Goal: Contribute content: Contribute content

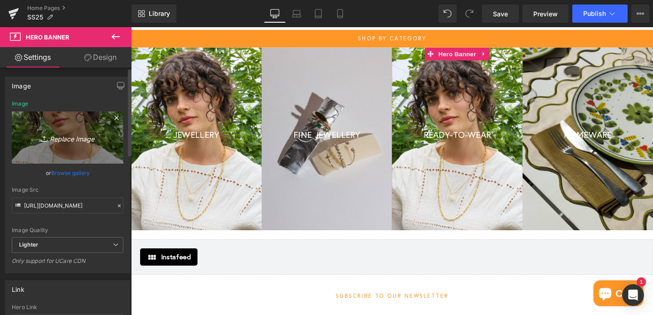
click at [59, 137] on icon "Replace Image" at bounding box center [67, 137] width 73 height 11
type input "C:\fakepath\CR2A9844.jpg"
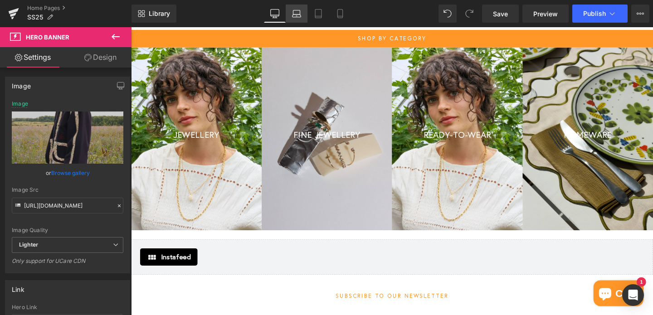
type input "[URL][DOMAIN_NAME]"
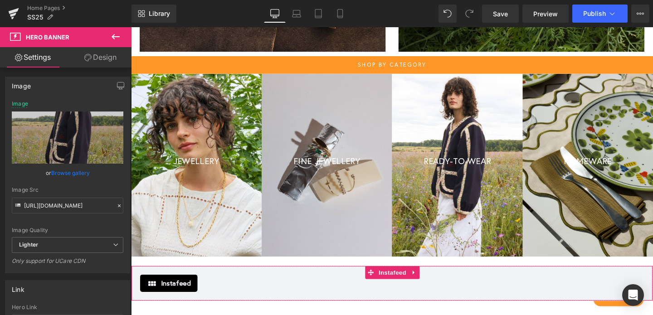
scroll to position [418, 0]
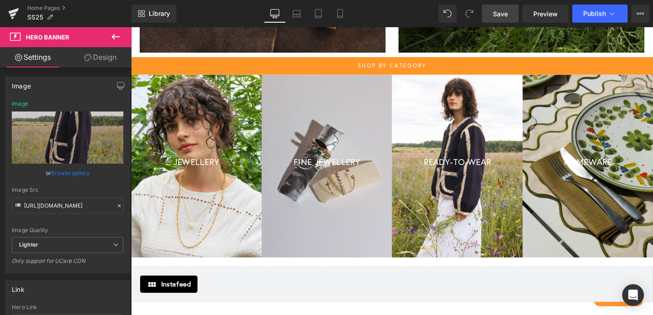
click at [502, 15] on span "Save" at bounding box center [500, 14] width 15 height 10
click at [591, 15] on span "Publish" at bounding box center [594, 13] width 23 height 7
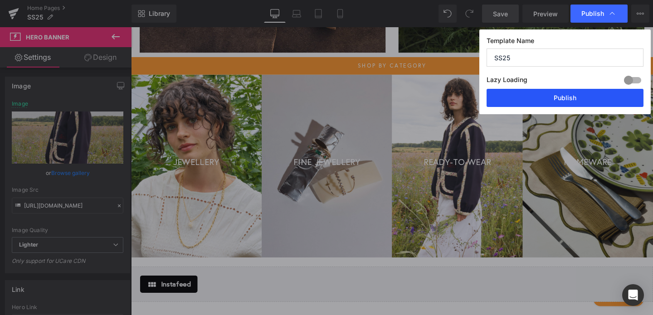
drag, startPoint x: 565, startPoint y: 99, endPoint x: 456, endPoint y: 76, distance: 111.8
click at [565, 99] on button "Publish" at bounding box center [564, 98] width 157 height 18
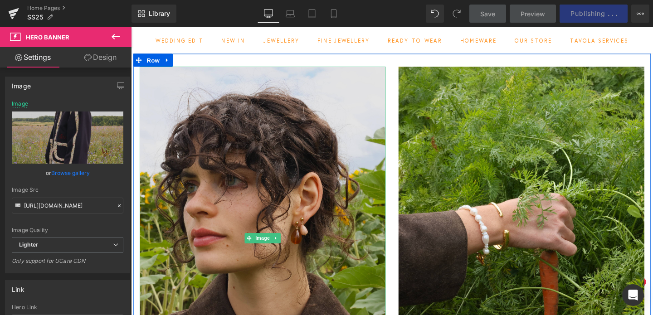
scroll to position [41, 0]
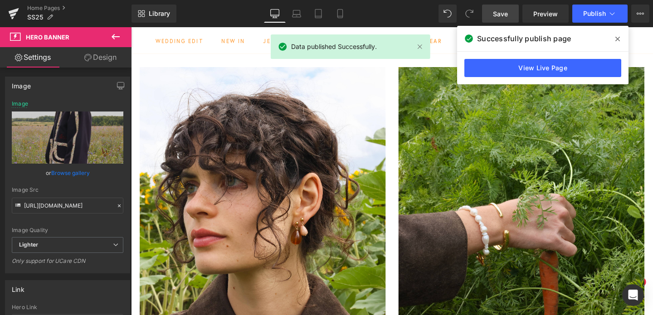
drag, startPoint x: 616, startPoint y: 41, endPoint x: 509, endPoint y: 13, distance: 110.6
click at [616, 41] on icon at bounding box center [617, 38] width 5 height 7
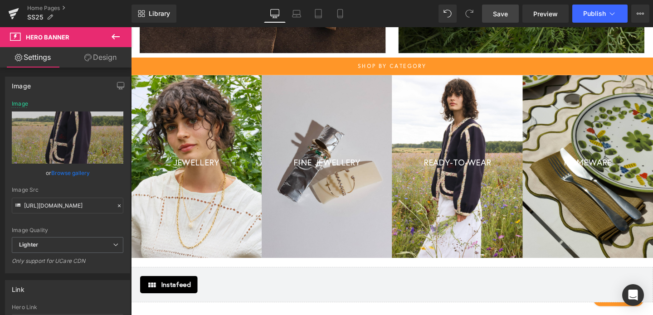
scroll to position [402, 0]
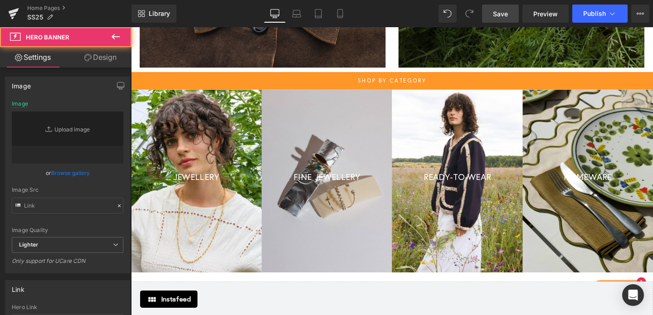
click at [329, 142] on div at bounding box center [336, 189] width 137 height 192
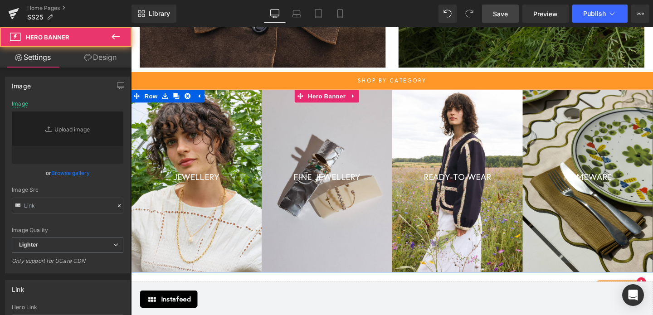
click at [307, 224] on div at bounding box center [336, 189] width 137 height 192
type input "[URL][DOMAIN_NAME]"
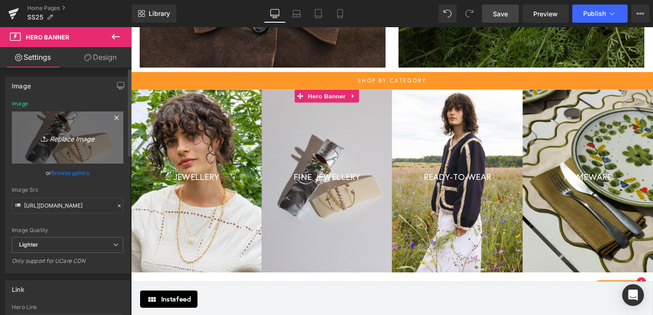
click at [77, 137] on icon "Replace Image" at bounding box center [67, 137] width 73 height 11
type input "C:\fakepath\IMG_2368.jpg"
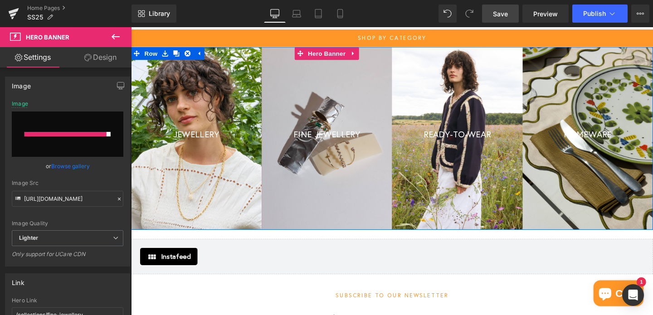
scroll to position [448, 0]
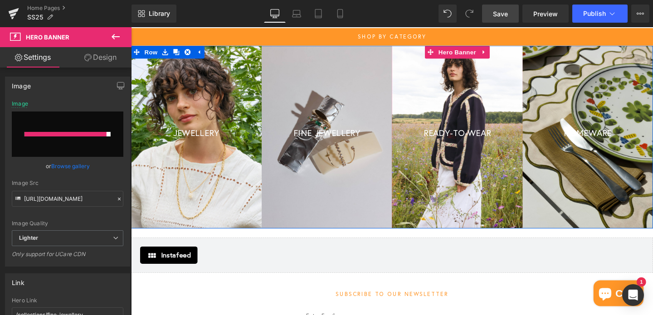
click at [466, 156] on div at bounding box center [473, 143] width 137 height 192
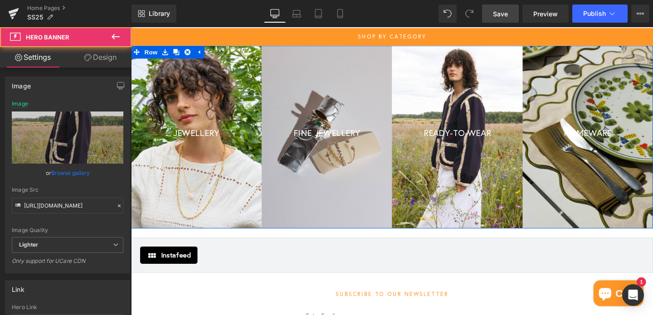
click at [332, 159] on div at bounding box center [336, 143] width 137 height 192
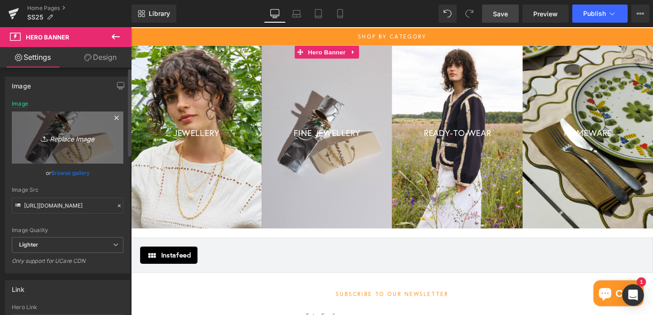
click at [81, 137] on icon "Replace Image" at bounding box center [67, 137] width 73 height 11
type input "C:\fakepath\IMG_2368.jpg"
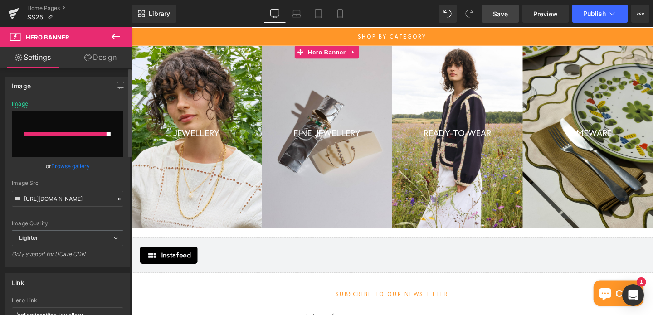
click at [68, 134] on div at bounding box center [65, 134] width 82 height 5
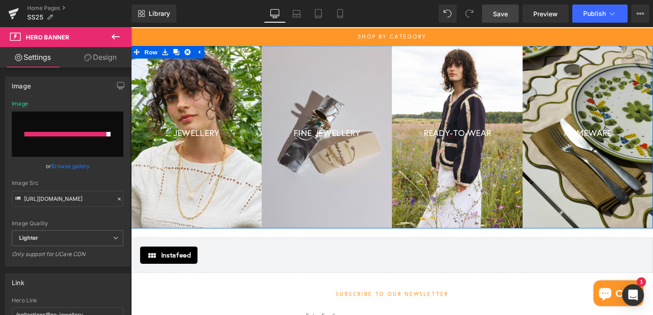
click at [496, 136] on span "READY-TO-WEAR" at bounding box center [473, 138] width 71 height 11
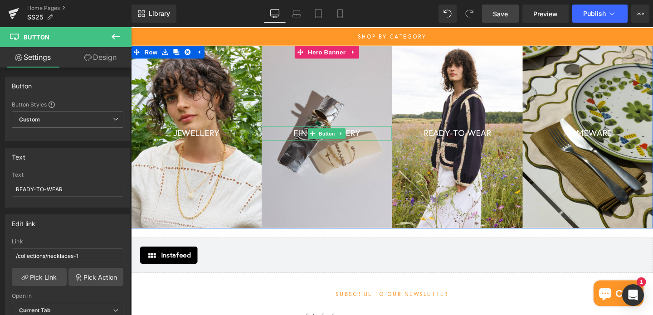
click at [358, 142] on span "FINE JEWELLERY" at bounding box center [336, 138] width 70 height 11
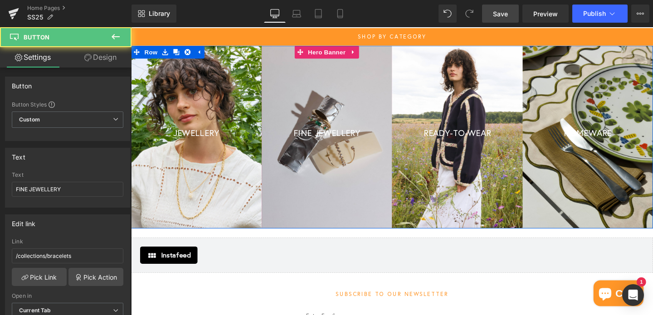
click at [371, 89] on div at bounding box center [336, 143] width 137 height 192
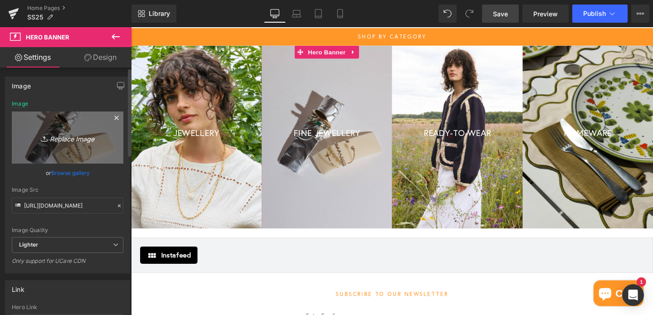
click at [66, 135] on icon "Replace Image" at bounding box center [67, 137] width 73 height 11
type input "C:\fakepath\IMG_2368.jpg"
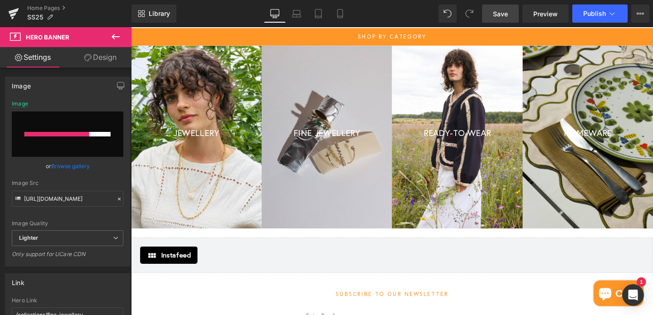
type input "[URL][DOMAIN_NAME]"
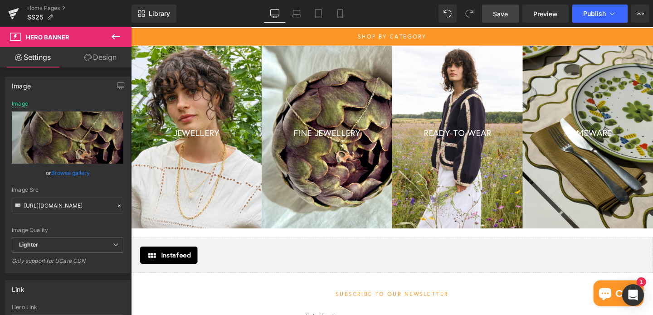
click at [498, 15] on span "Save" at bounding box center [500, 14] width 15 height 10
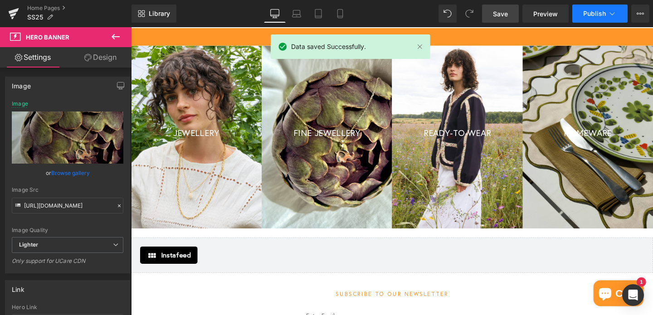
click at [592, 14] on span "Publish" at bounding box center [594, 13] width 23 height 7
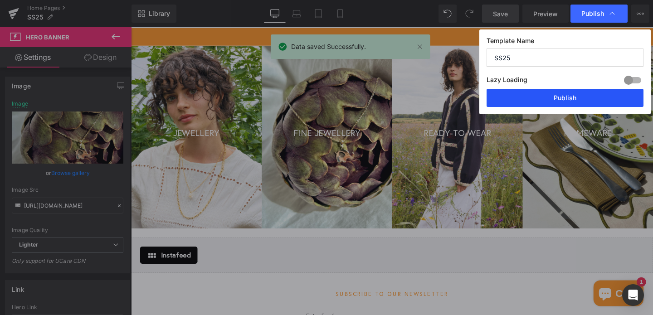
click at [546, 98] on button "Publish" at bounding box center [564, 98] width 157 height 18
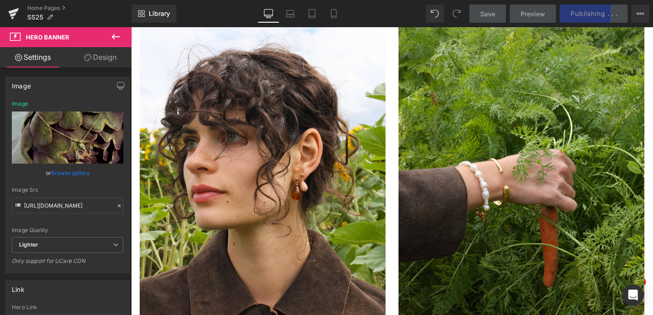
scroll to position [0, 0]
